Goal: Task Accomplishment & Management: Manage account settings

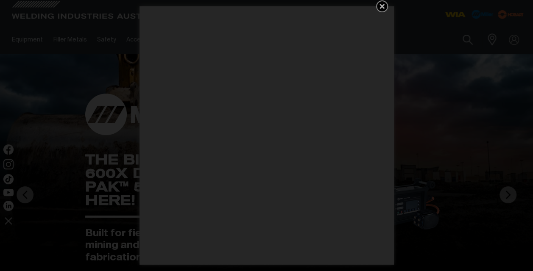
click at [382, 8] on icon "Get 5 WIA Welding Guides Free!" at bounding box center [382, 6] width 10 height 10
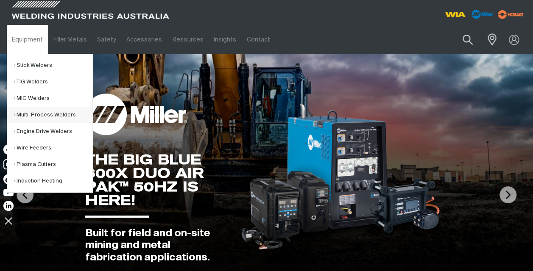
click at [40, 114] on link "Multi-Process Welders" at bounding box center [53, 115] width 79 height 17
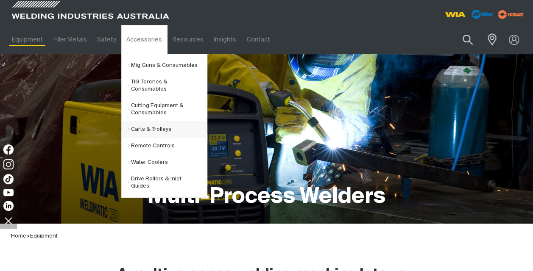
click at [150, 129] on link "Carts & Trolleys" at bounding box center [167, 129] width 79 height 17
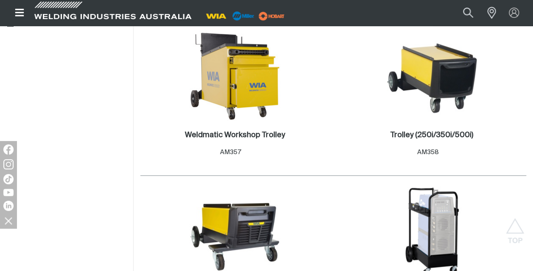
scroll to position [322, 0]
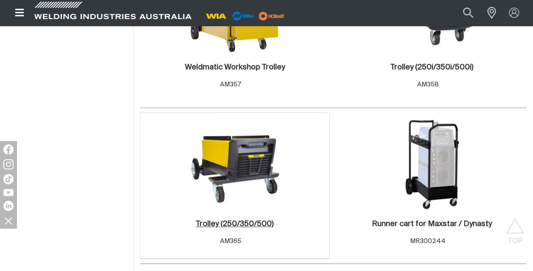
click at [236, 225] on h2 "Trolley (250/350/500) ." at bounding box center [235, 224] width 78 height 8
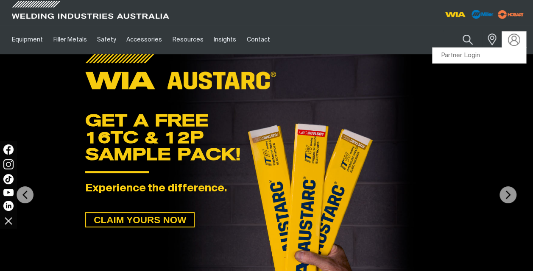
click at [514, 44] on img at bounding box center [514, 39] width 12 height 12
click at [468, 53] on link "Partner Login" at bounding box center [478, 56] width 93 height 16
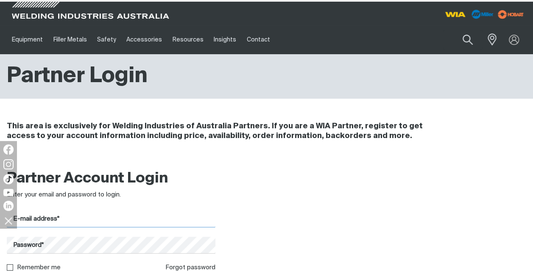
type input "[PERSON_NAME][EMAIL_ADDRESS][PERSON_NAME][DOMAIN_NAME]"
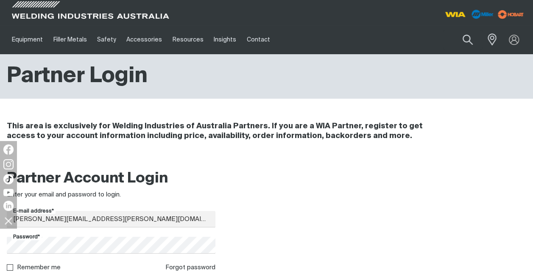
scroll to position [237, 0]
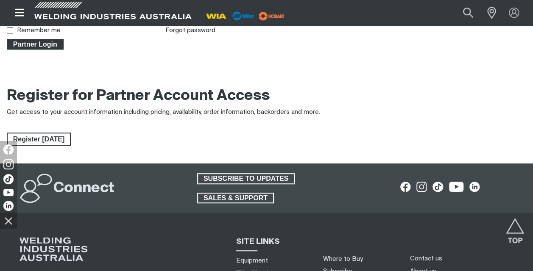
click at [44, 44] on span "Partner Login" at bounding box center [35, 44] width 55 height 11
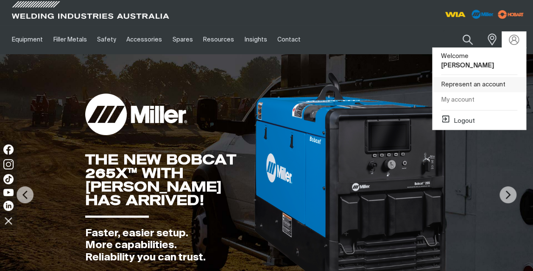
click at [473, 77] on link "Represent an account" at bounding box center [478, 85] width 93 height 16
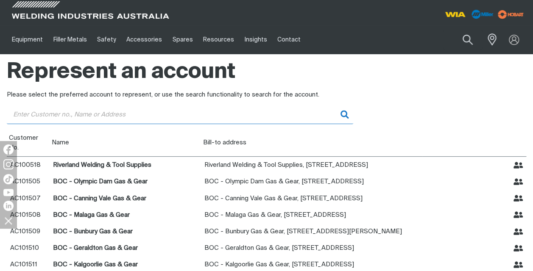
click at [26, 113] on input "Customer" at bounding box center [180, 114] width 346 height 19
click at [37, 114] on input "Customer" at bounding box center [180, 114] width 346 height 19
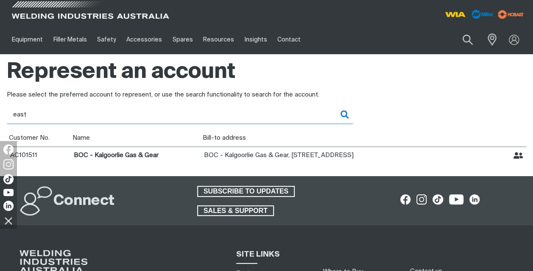
type input "east"
